Goal: Complete application form

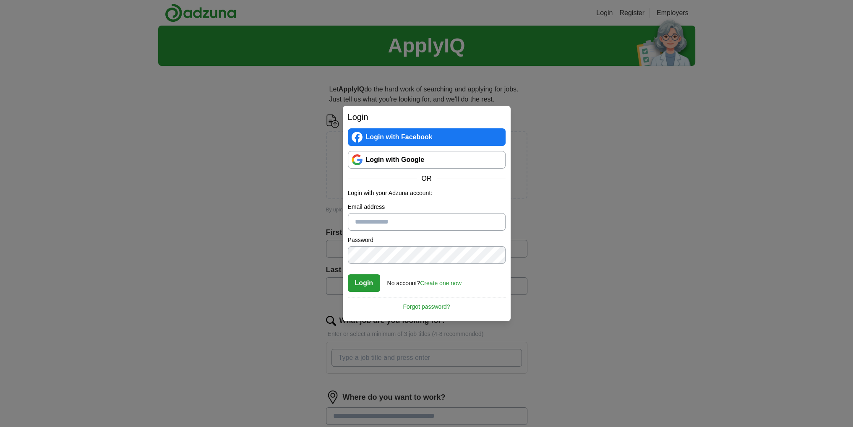
click at [430, 282] on link "Create one now" at bounding box center [441, 283] width 42 height 7
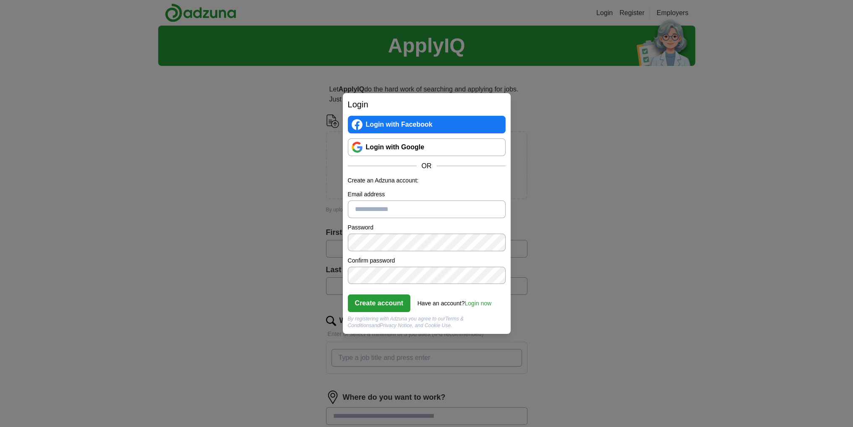
click at [388, 208] on input "Email address" at bounding box center [427, 210] width 158 height 18
type input "**********"
click at [391, 302] on button "Create account" at bounding box center [379, 303] width 63 height 18
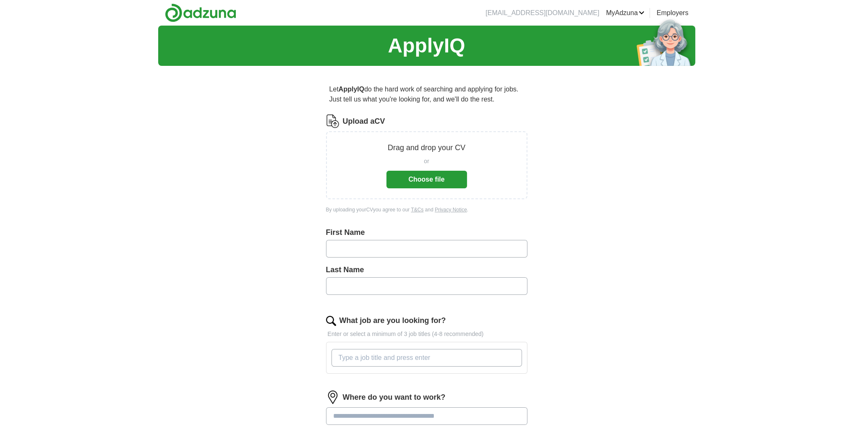
click at [430, 250] on input "text" at bounding box center [426, 249] width 201 height 18
type input "*****"
click at [433, 294] on div "Last Name" at bounding box center [426, 282] width 201 height 37
click at [437, 287] on input "text" at bounding box center [426, 286] width 201 height 18
type input "*****"
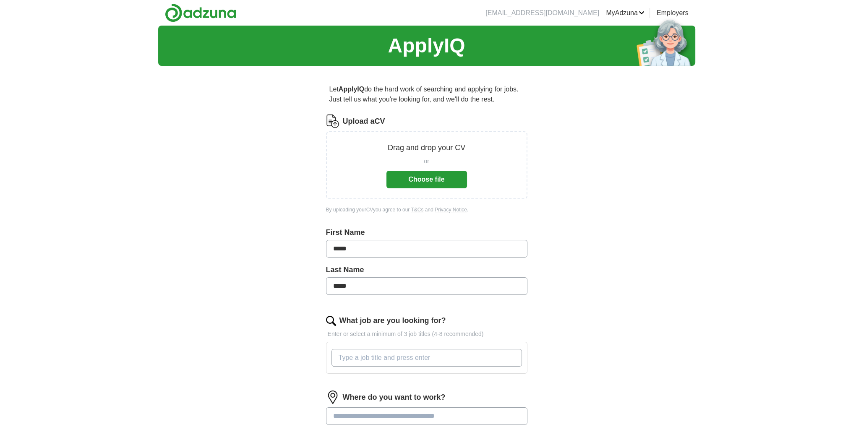
click at [423, 183] on button "Choose file" at bounding box center [426, 180] width 81 height 18
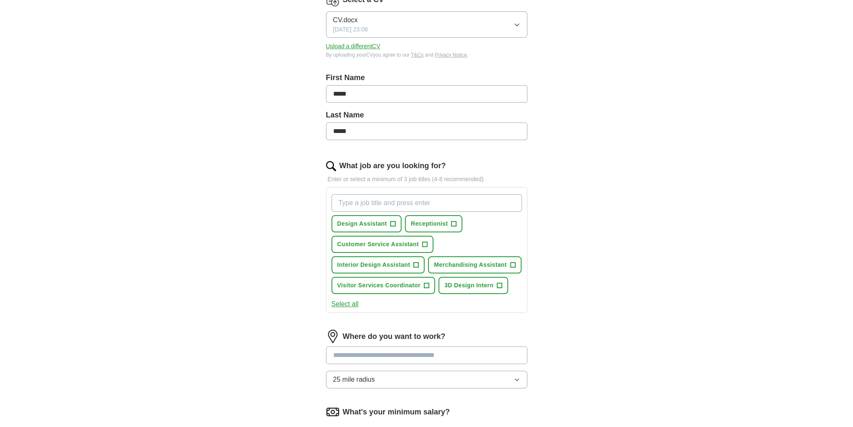
scroll to position [112, 0]
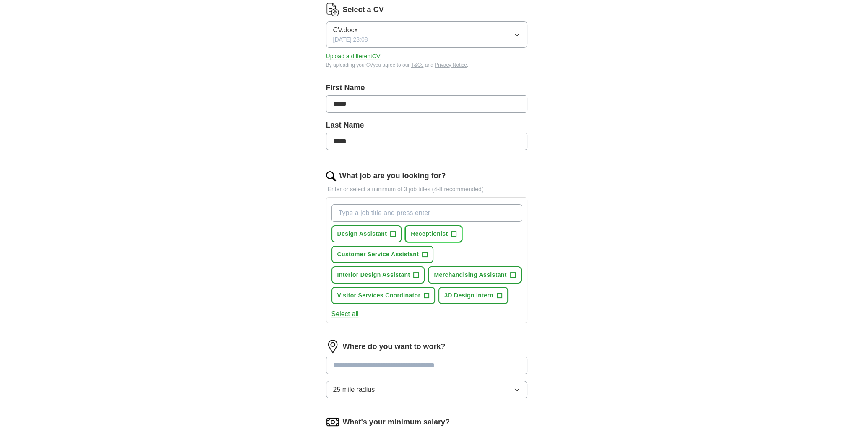
click at [451, 239] on button "Receptionist +" at bounding box center [433, 233] width 57 height 17
click at [383, 234] on span "Design Assistant" at bounding box center [362, 233] width 50 height 9
click at [423, 251] on span "+" at bounding box center [424, 254] width 5 height 7
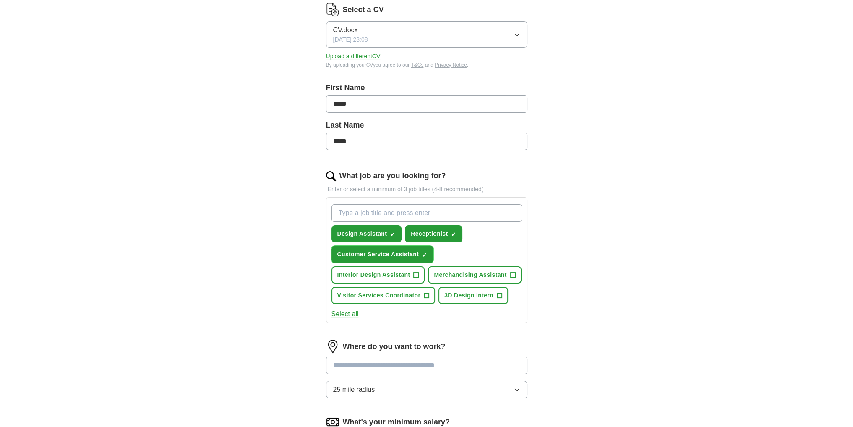
scroll to position [168, 0]
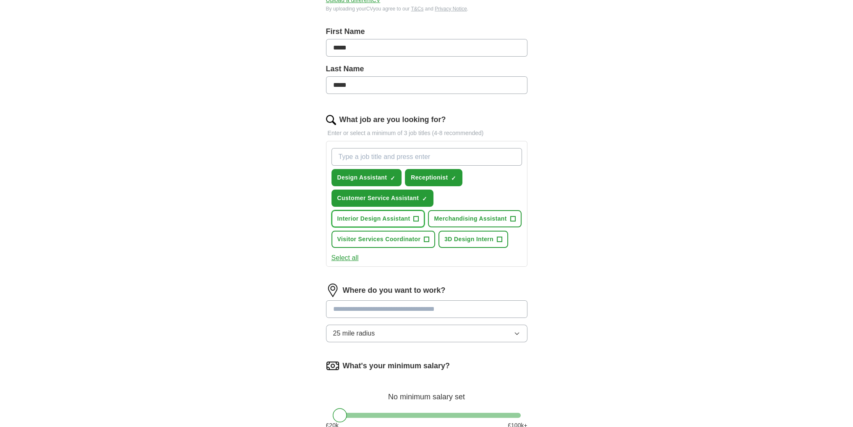
click at [384, 210] on button "Interior Design Assistant +" at bounding box center [378, 218] width 94 height 17
click at [490, 241] on span "3D Design Intern" at bounding box center [468, 239] width 49 height 9
click at [451, 221] on span "Merchandising Assistant" at bounding box center [470, 218] width 73 height 9
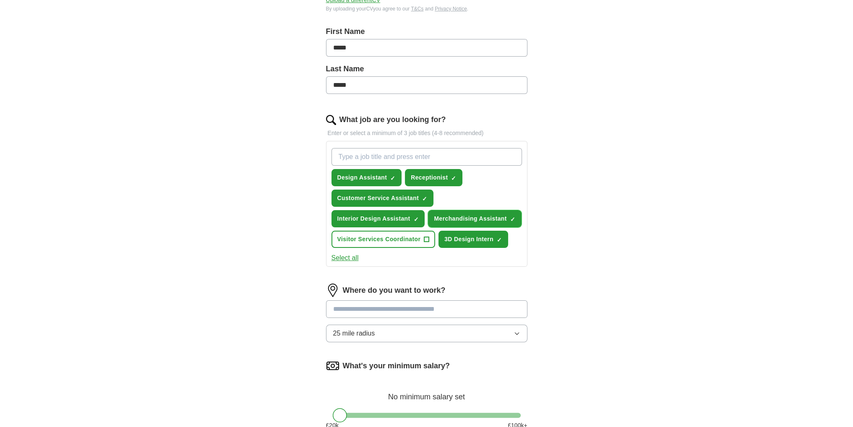
scroll to position [224, 0]
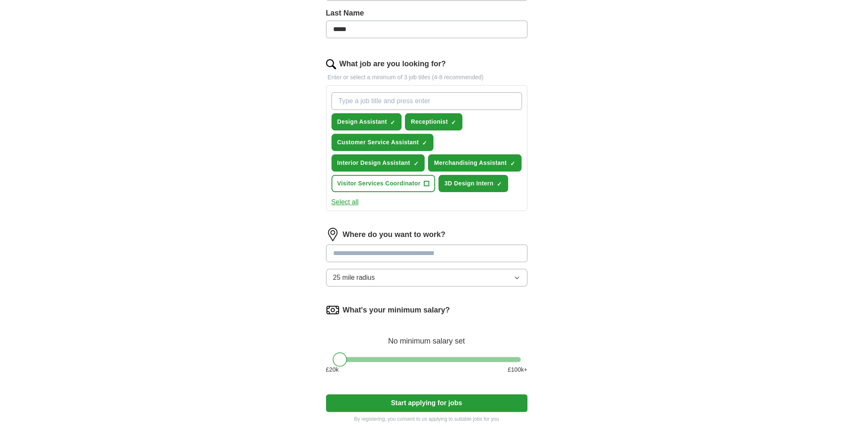
click at [398, 250] on input at bounding box center [426, 254] width 201 height 18
click at [396, 273] on div "Where do you want to work? 25 mile radius" at bounding box center [426, 260] width 201 height 65
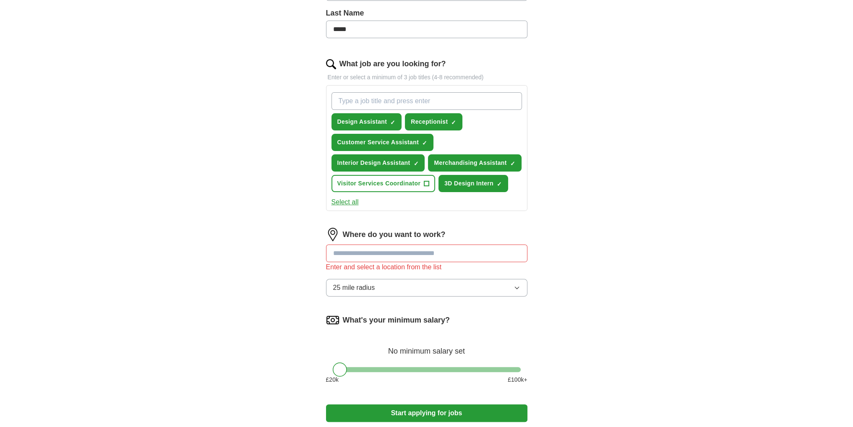
click at [425, 251] on input at bounding box center [426, 254] width 201 height 18
type input "**********"
click at [400, 273] on span "(Hertfordshire)" at bounding box center [410, 274] width 74 height 7
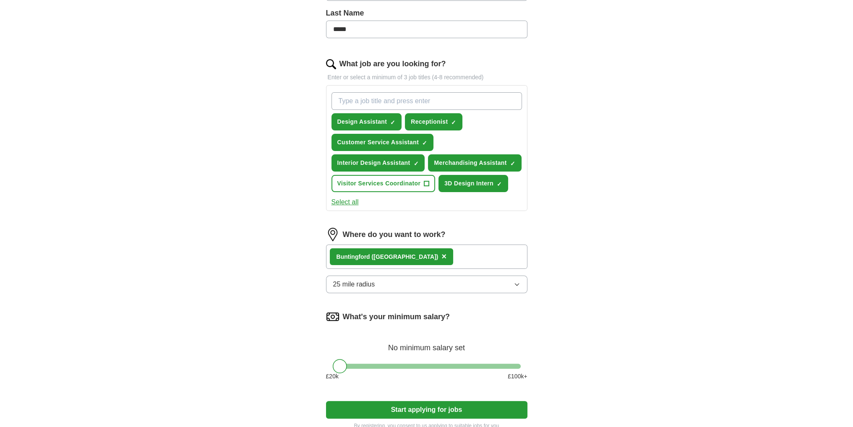
click at [453, 252] on div "Buntingford (Hertfordshire) ×" at bounding box center [426, 257] width 201 height 24
click at [441, 254] on div "Buntingford (Hertfordshire) ×" at bounding box center [426, 257] width 201 height 24
click at [433, 250] on div "Buntingford (Hertfordshire) ×" at bounding box center [426, 257] width 201 height 24
click at [432, 257] on div "Buntingford (Hertfordshire) ×" at bounding box center [426, 257] width 201 height 24
click at [436, 257] on div "Buntingford (Hertfordshire) ×" at bounding box center [426, 257] width 201 height 24
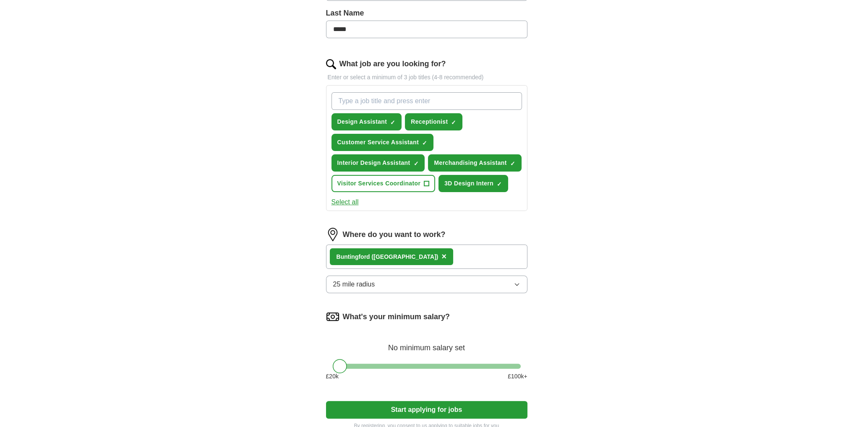
click at [441, 253] on span "×" at bounding box center [443, 256] width 5 height 9
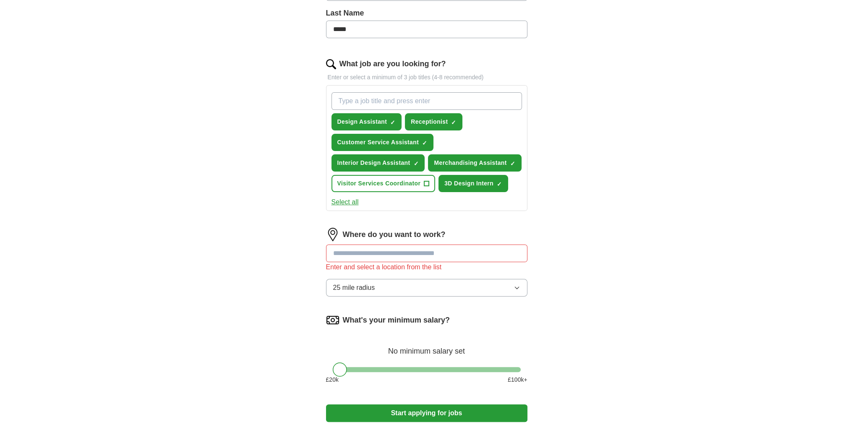
click at [423, 253] on input at bounding box center [426, 254] width 201 height 18
click at [410, 271] on span "(Hertfordshire)" at bounding box center [404, 274] width 74 height 7
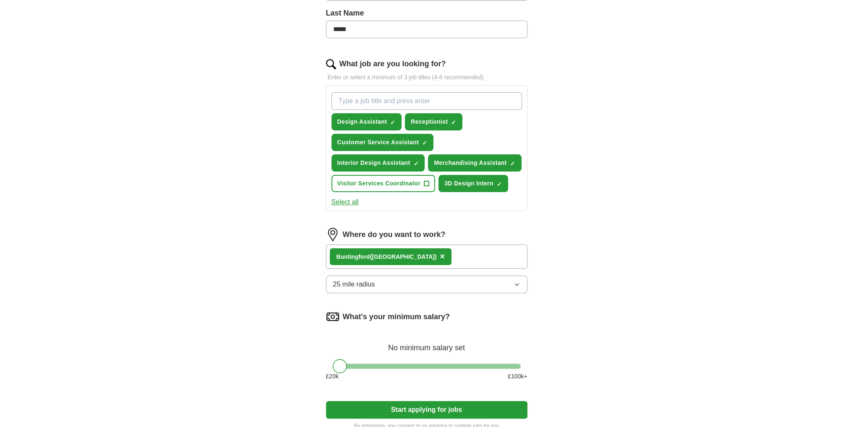
click at [443, 251] on div "Buntingford (Hertfordshire) ×" at bounding box center [426, 257] width 201 height 24
click at [441, 257] on div "Buntingford (Hertfordshire) ×" at bounding box center [426, 257] width 201 height 24
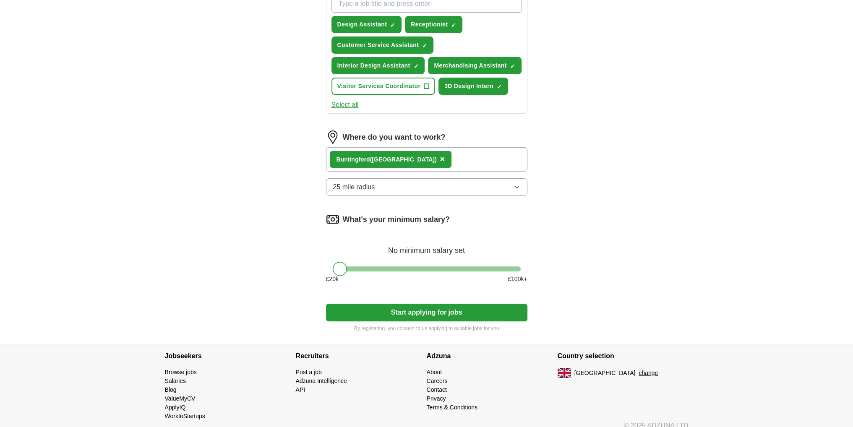
scroll to position [329, 0]
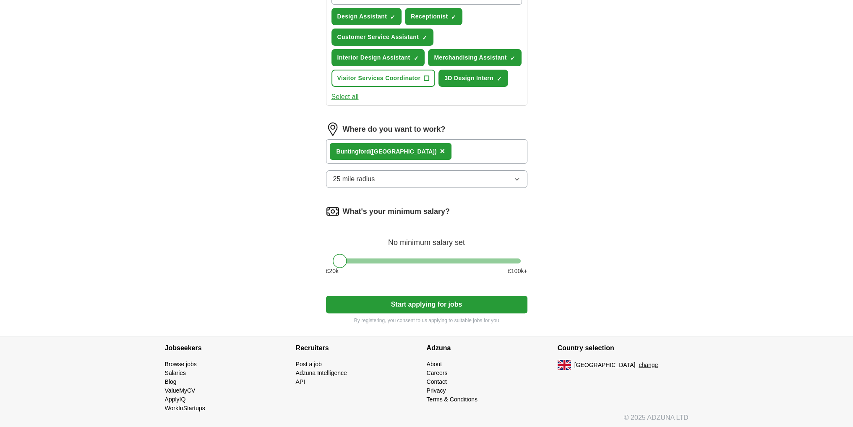
click at [431, 305] on button "Start applying for jobs" at bounding box center [426, 305] width 201 height 18
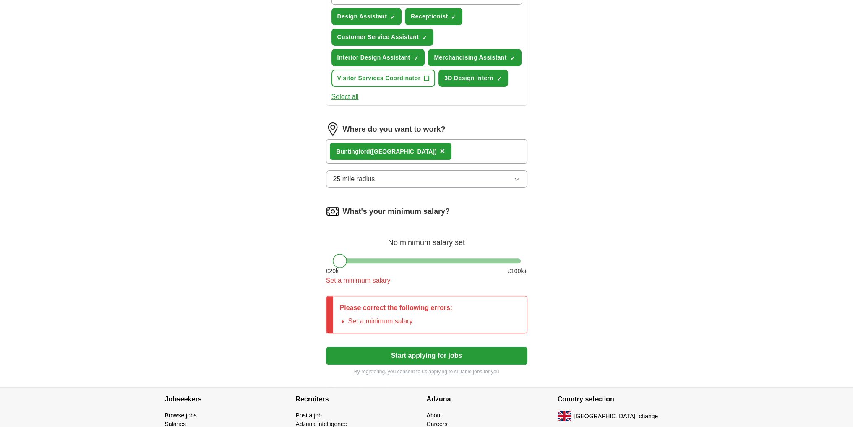
click at [340, 261] on div at bounding box center [340, 261] width 14 height 14
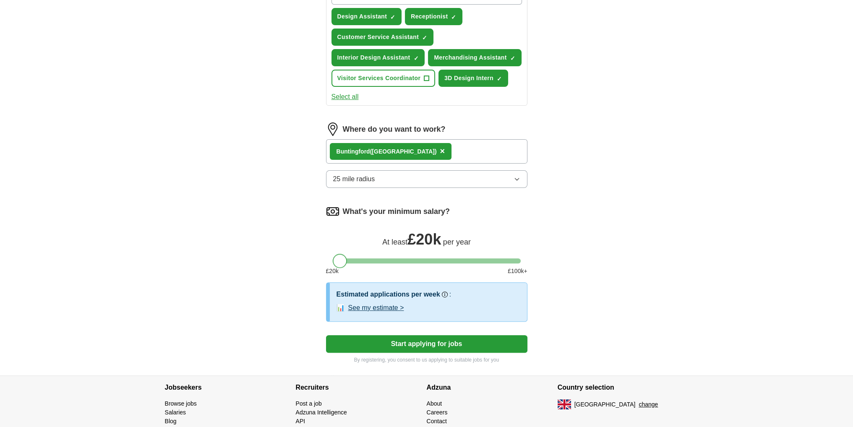
drag, startPoint x: 340, startPoint y: 261, endPoint x: 335, endPoint y: 260, distance: 5.5
click at [335, 260] on div at bounding box center [340, 261] width 14 height 14
click at [402, 307] on button "See my estimate >" at bounding box center [376, 308] width 56 height 10
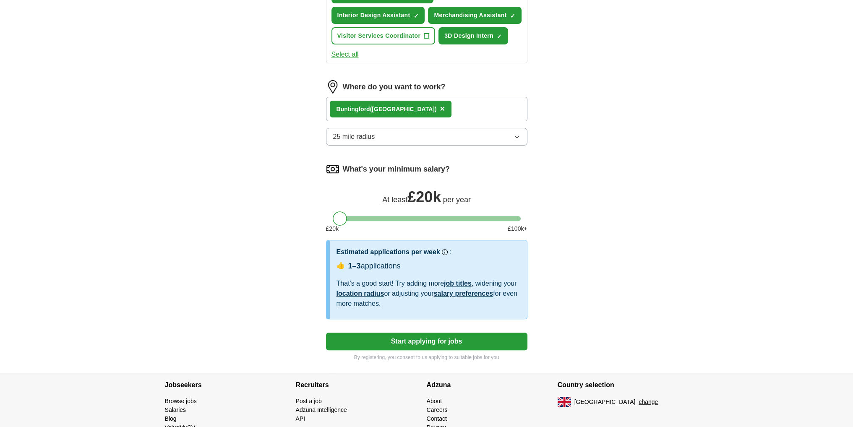
scroll to position [385, 0]
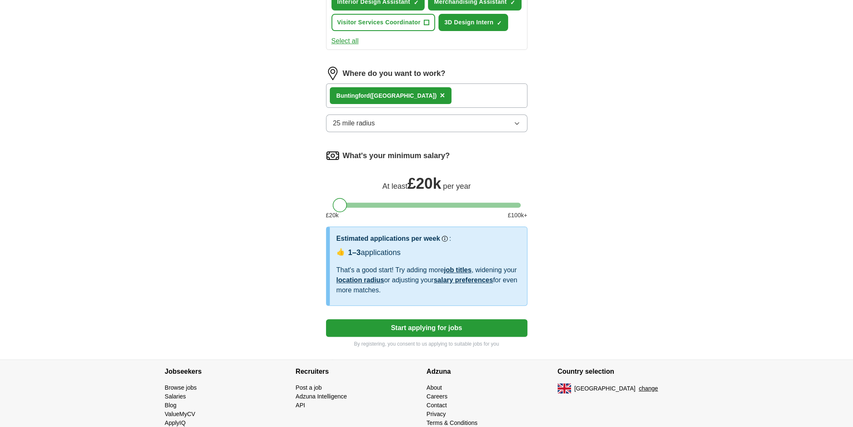
click at [511, 326] on button "Start applying for jobs" at bounding box center [426, 328] width 201 height 18
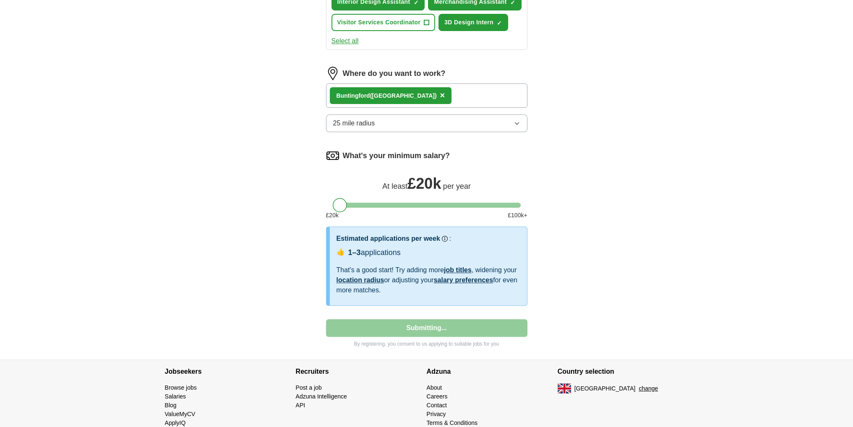
select select "**"
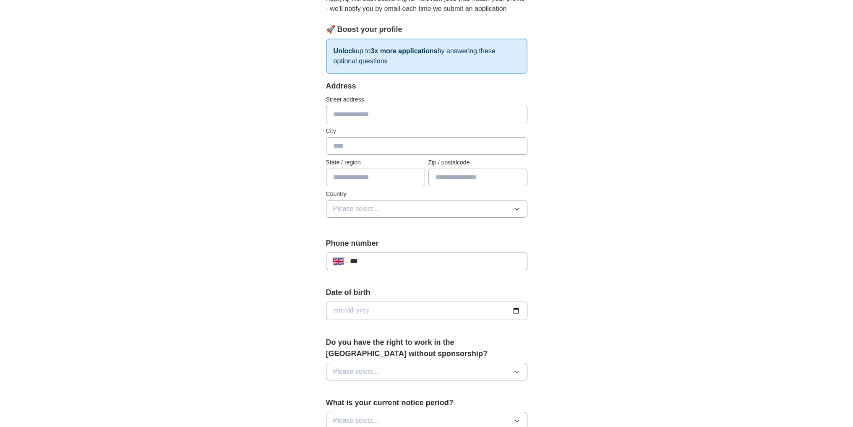
scroll to position [112, 0]
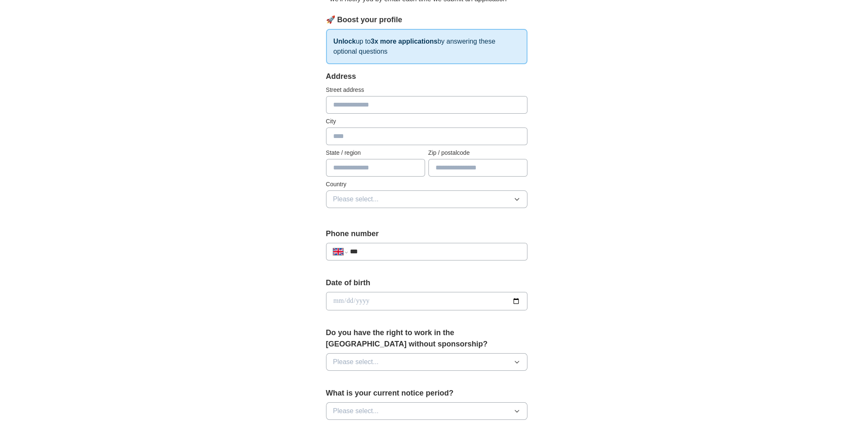
click at [391, 102] on input "text" at bounding box center [426, 105] width 201 height 18
type input "**********"
type input "*******"
click at [375, 165] on input "text" at bounding box center [375, 168] width 99 height 18
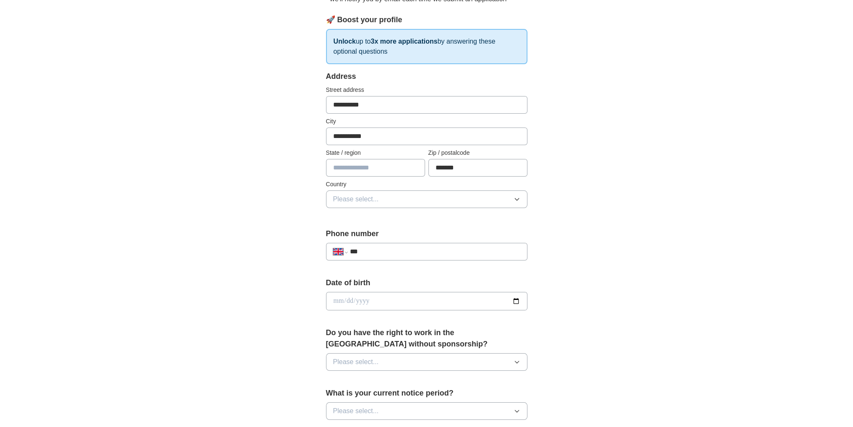
click at [374, 197] on span "Please select..." at bounding box center [356, 199] width 46 height 10
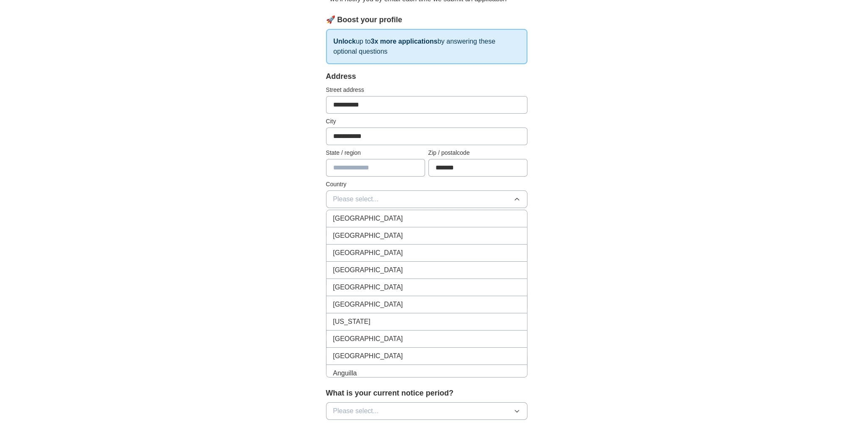
click at [378, 220] on span "[GEOGRAPHIC_DATA]" at bounding box center [368, 219] width 70 height 10
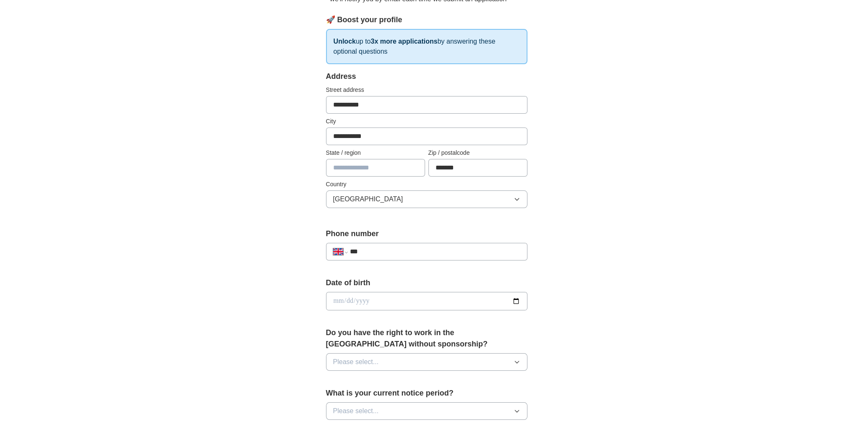
click at [376, 172] on input "text" at bounding box center [375, 168] width 99 height 18
type input "**********"
click at [712, 220] on div "**********" at bounding box center [426, 290] width 853 height 753
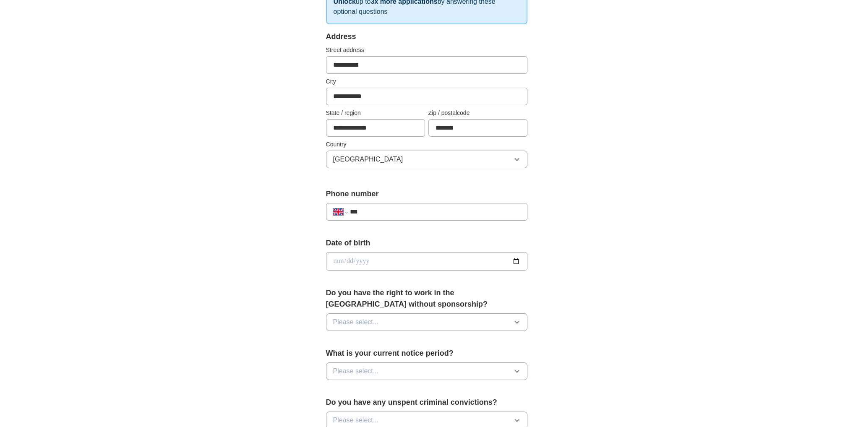
scroll to position [168, 0]
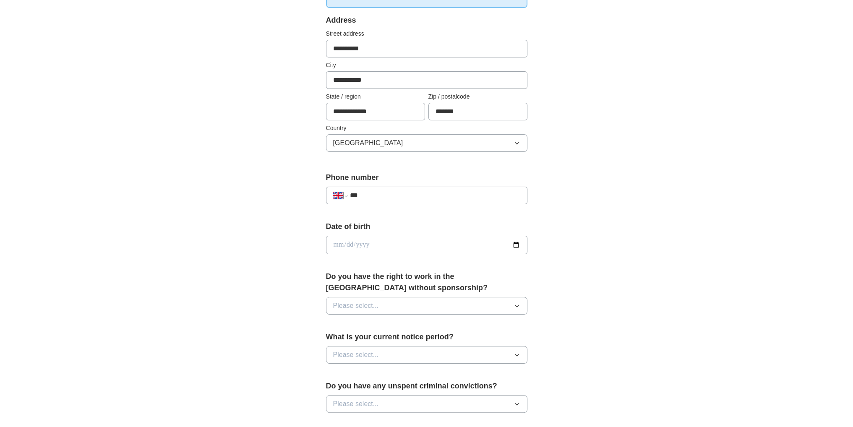
click at [429, 191] on input "***" at bounding box center [434, 195] width 170 height 10
type input "**********"
click at [446, 245] on input "date" at bounding box center [426, 245] width 201 height 18
type input "**********"
click at [399, 303] on button "Please select..." at bounding box center [426, 306] width 201 height 18
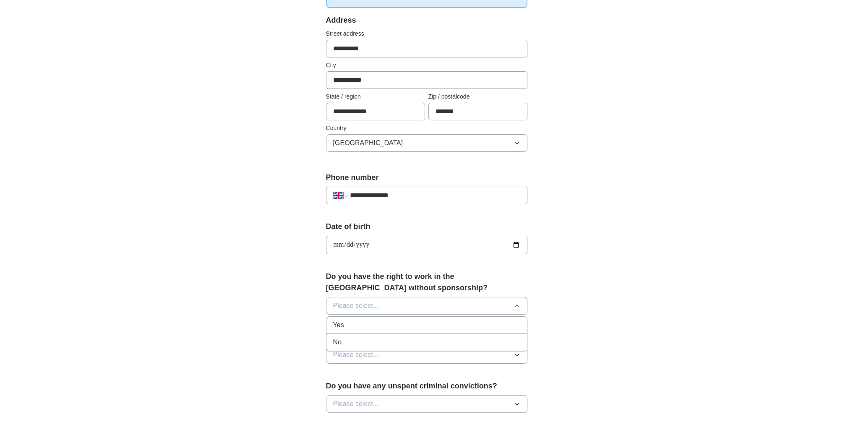
click at [409, 328] on div "Yes" at bounding box center [426, 325] width 187 height 10
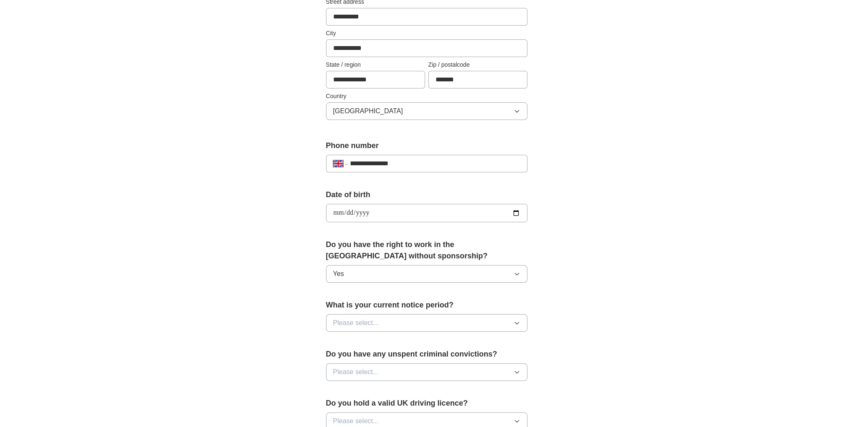
scroll to position [224, 0]
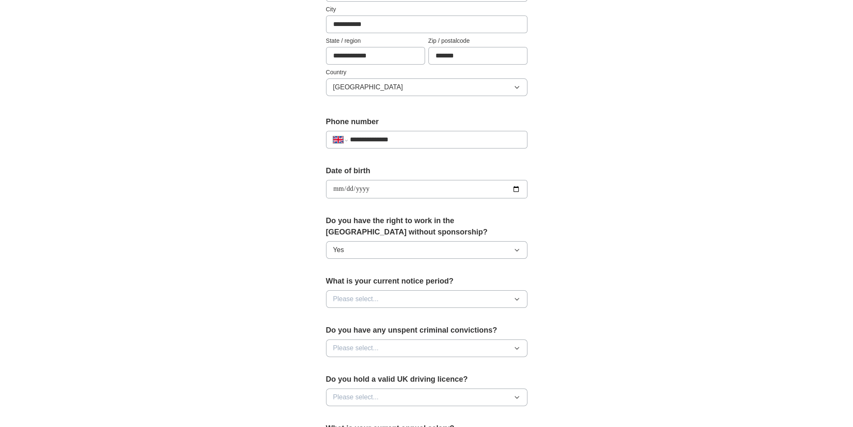
click at [371, 296] on span "Please select..." at bounding box center [356, 299] width 46 height 10
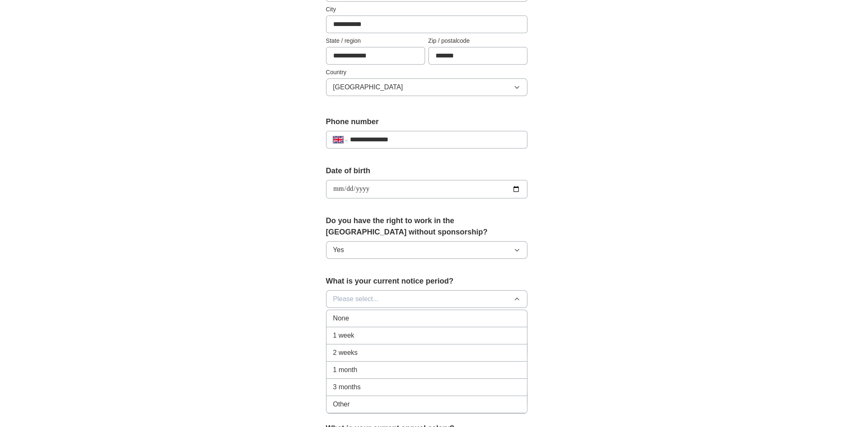
click at [286, 286] on div "**********" at bounding box center [426, 178] width 537 height 753
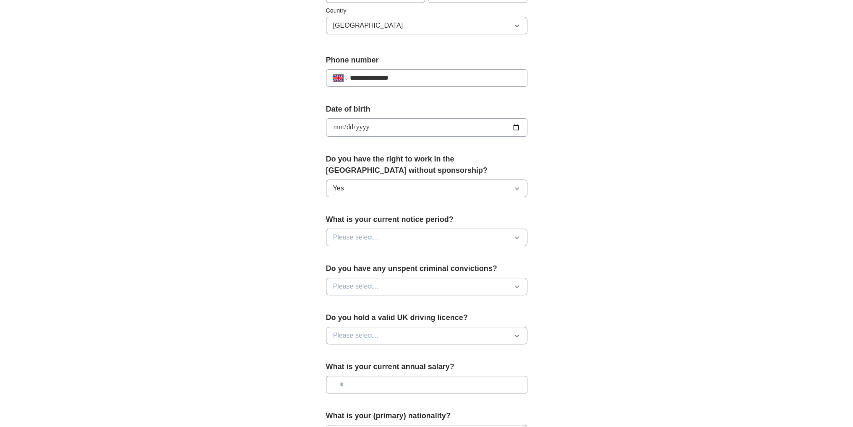
scroll to position [336, 0]
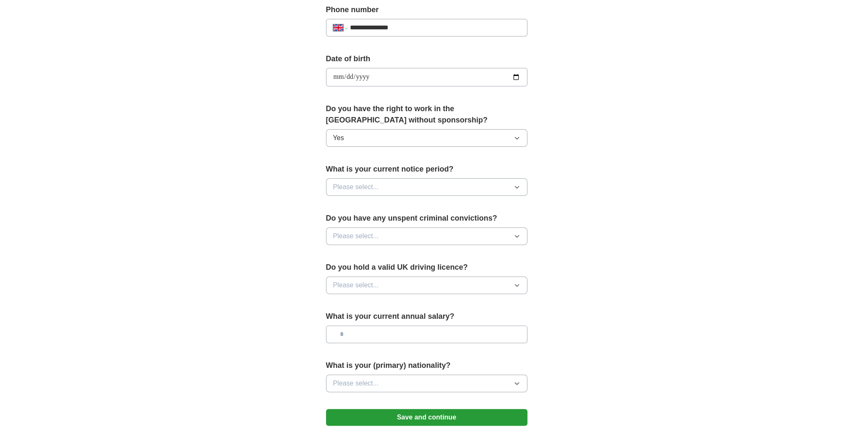
click at [389, 232] on button "Please select..." at bounding box center [426, 236] width 201 height 18
click at [374, 272] on div "No" at bounding box center [426, 273] width 187 height 10
click at [414, 187] on button "Please select..." at bounding box center [426, 187] width 201 height 18
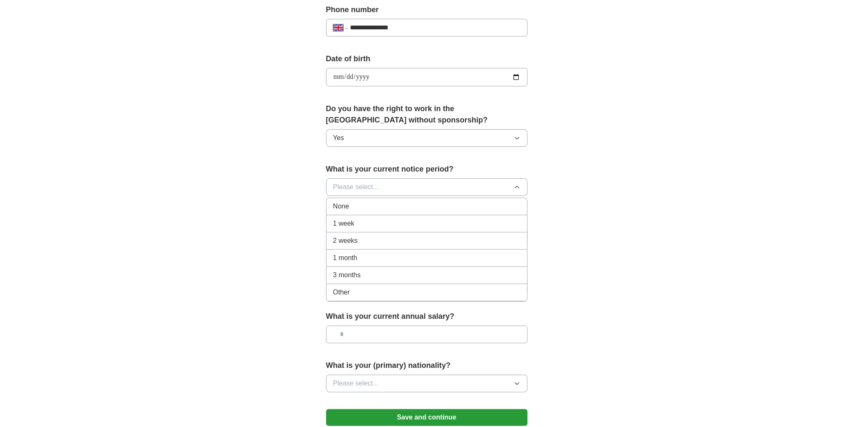
click at [414, 201] on div "None" at bounding box center [426, 206] width 187 height 10
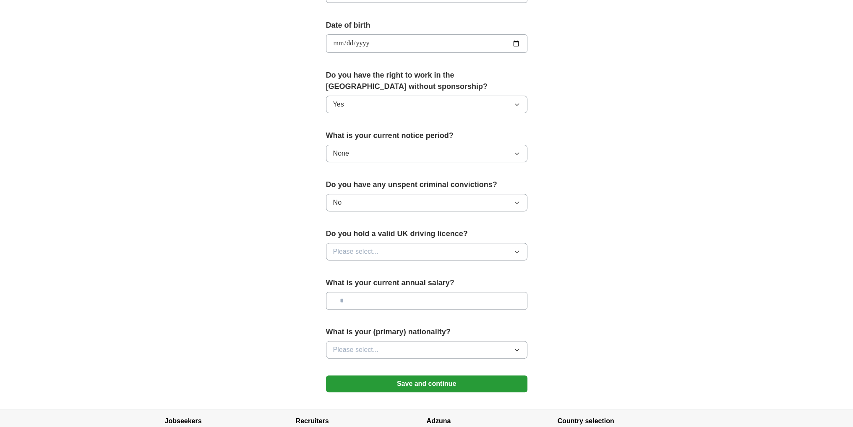
scroll to position [391, 0]
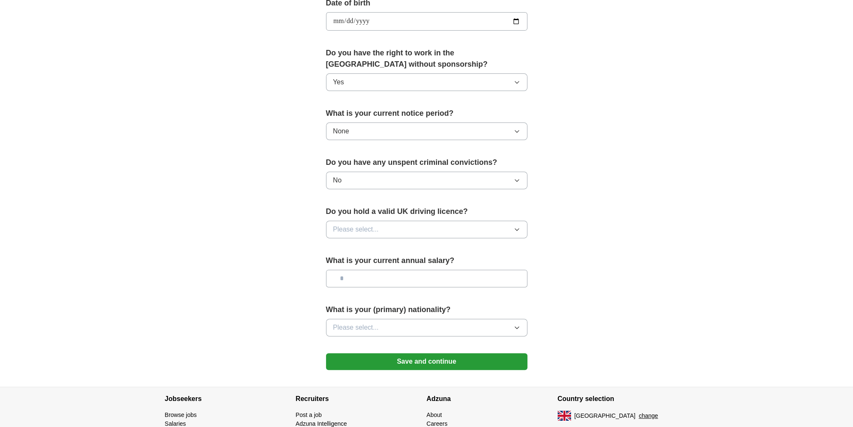
click at [426, 231] on button "Please select..." at bounding box center [426, 230] width 201 height 18
click at [418, 249] on div "Yes" at bounding box center [426, 249] width 187 height 10
click at [419, 272] on input "text" at bounding box center [426, 279] width 201 height 18
type input "**"
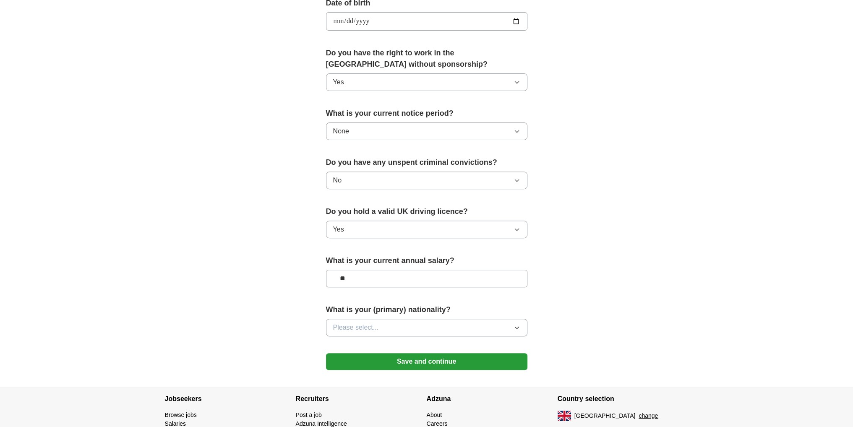
click at [562, 284] on div "**********" at bounding box center [426, 10] width 537 height 753
click at [430, 322] on button "Please select..." at bounding box center [426, 328] width 201 height 18
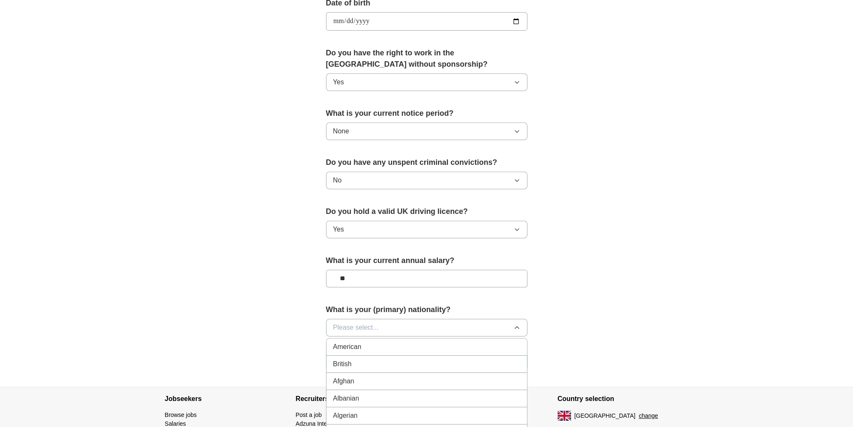
click at [427, 365] on div "British" at bounding box center [426, 364] width 187 height 10
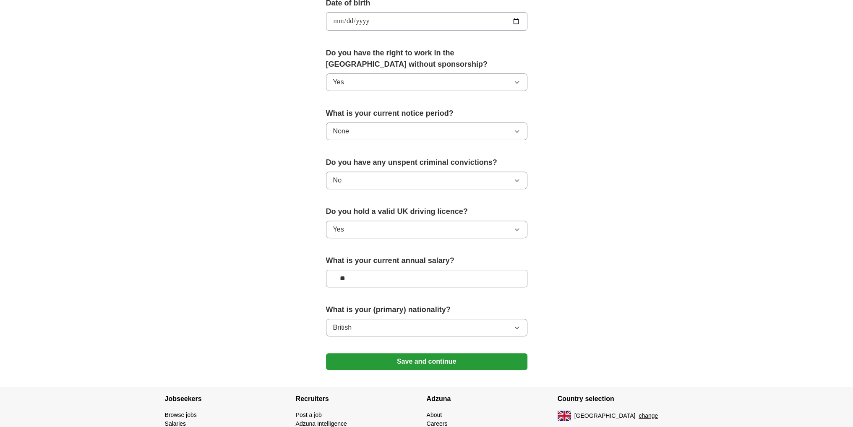
click at [432, 360] on button "Save and continue" at bounding box center [426, 361] width 201 height 17
